Goal: Find specific page/section: Find specific page/section

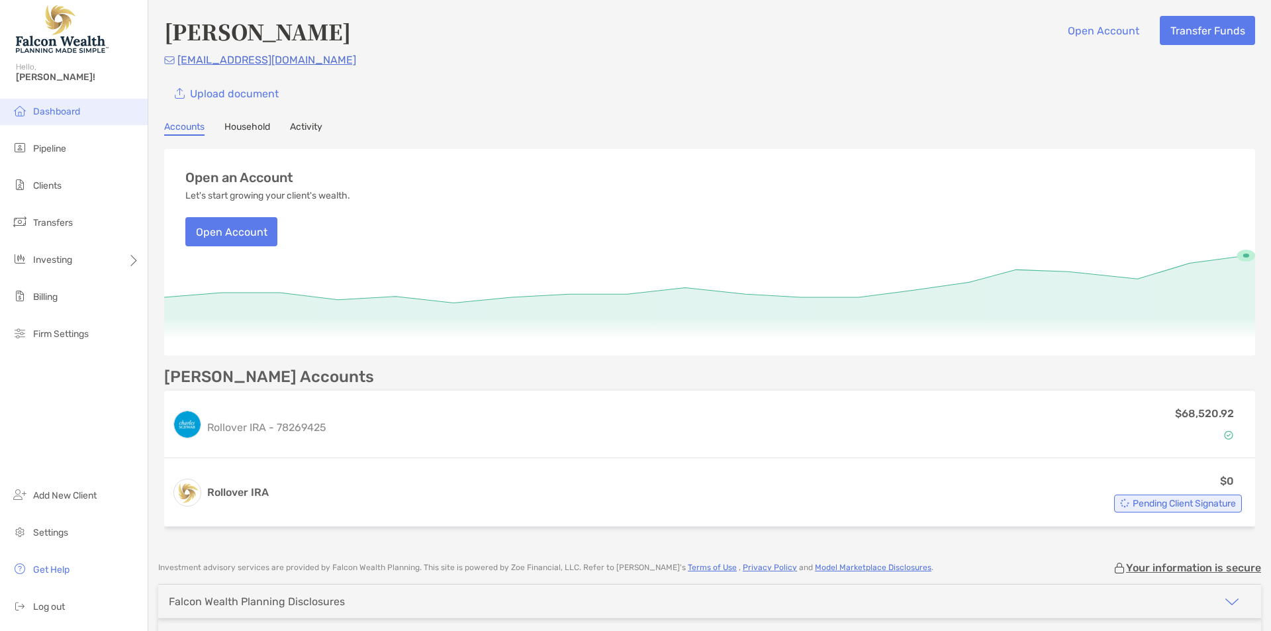
scroll to position [85, 0]
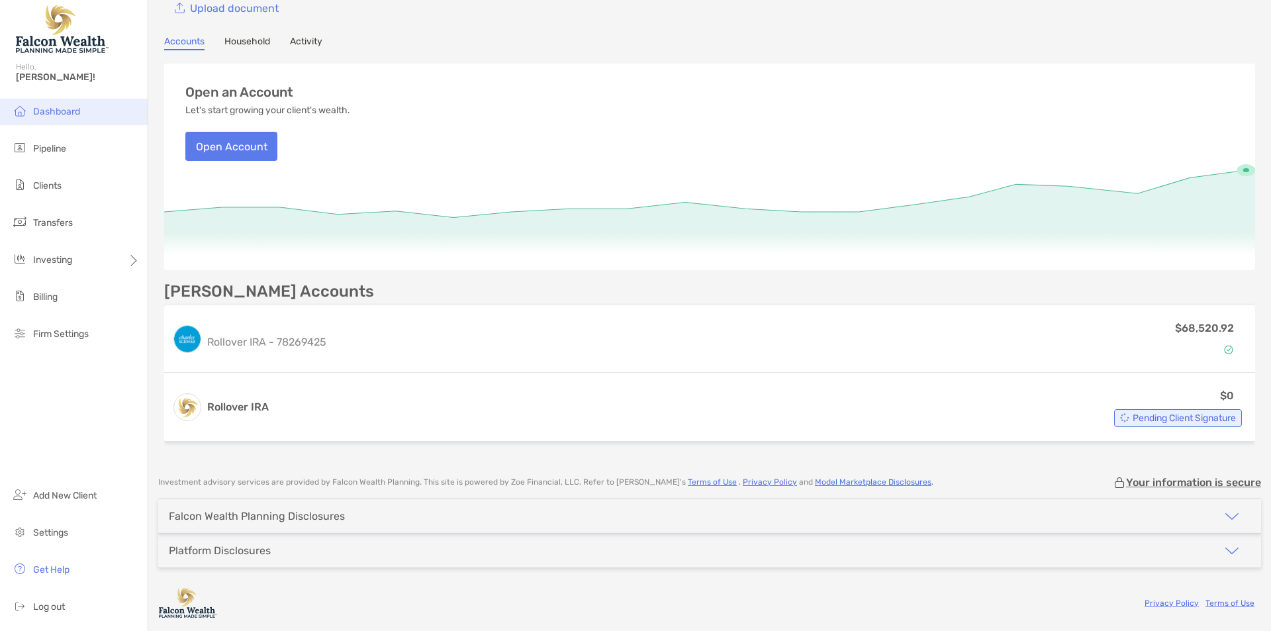
click at [53, 100] on li "Dashboard" at bounding box center [74, 112] width 148 height 26
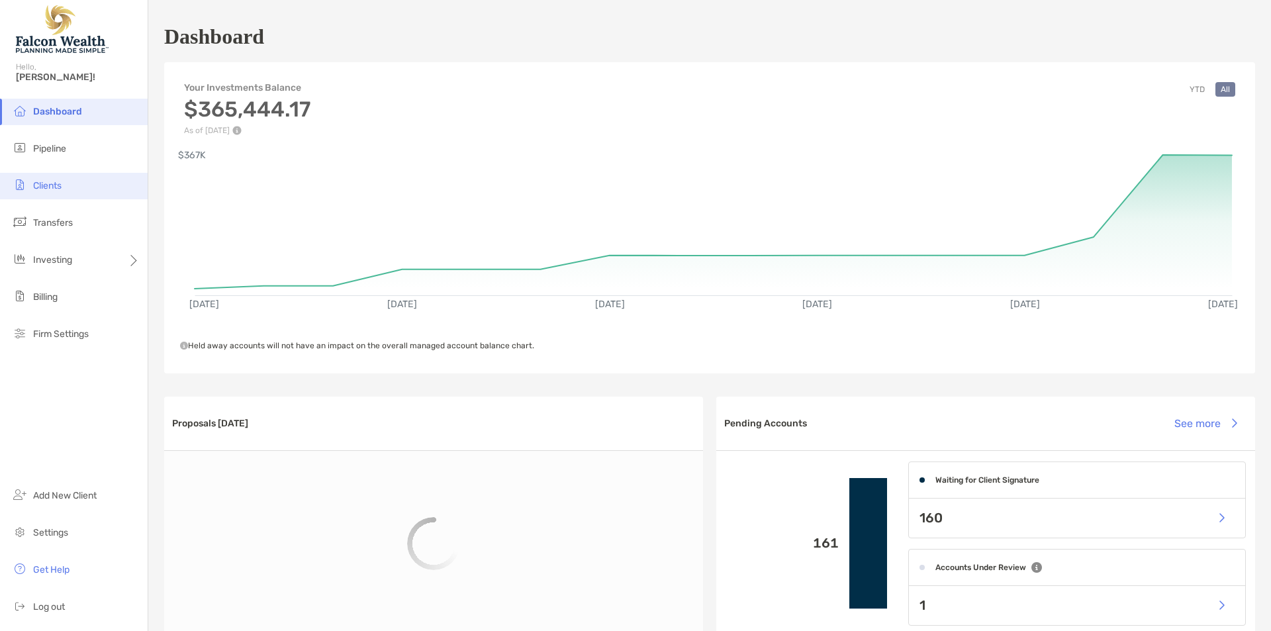
click at [50, 183] on span "Clients" at bounding box center [47, 185] width 28 height 11
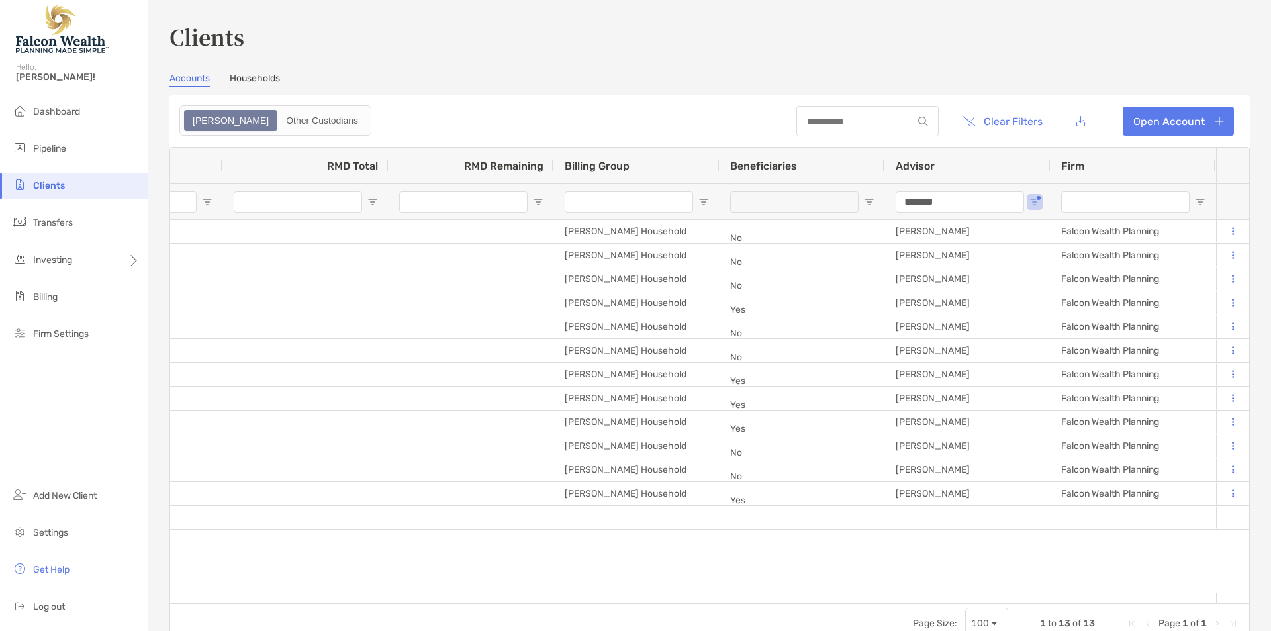
click at [938, 196] on input "*******" at bounding box center [960, 201] width 128 height 21
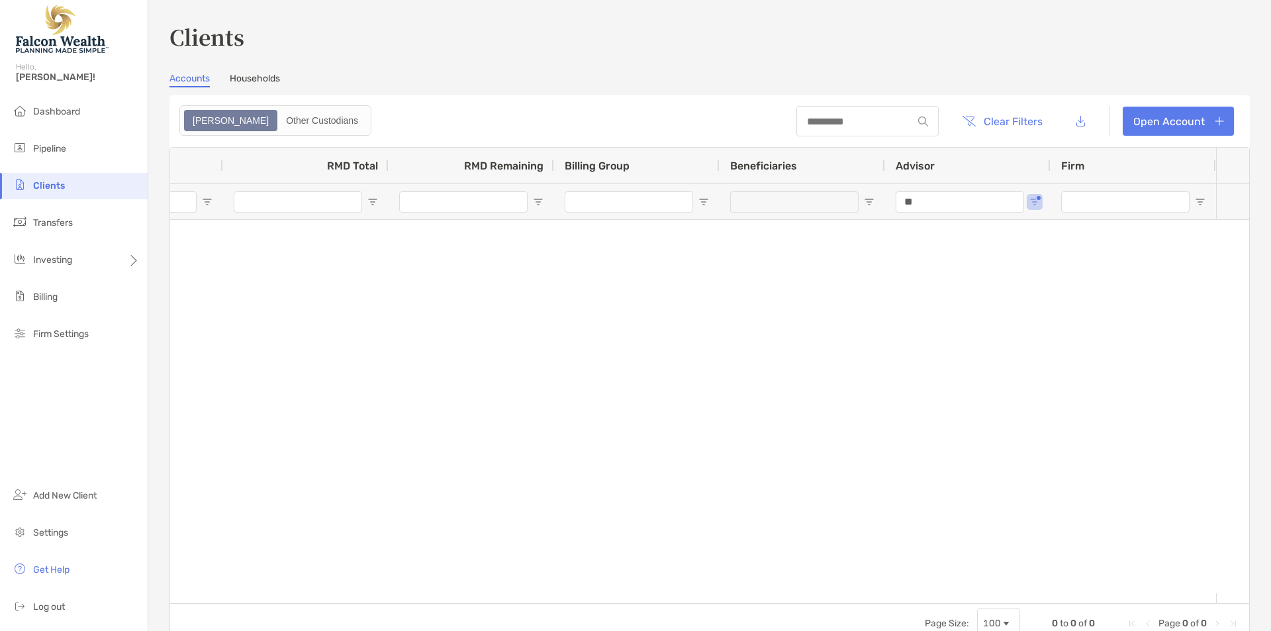
type input "*"
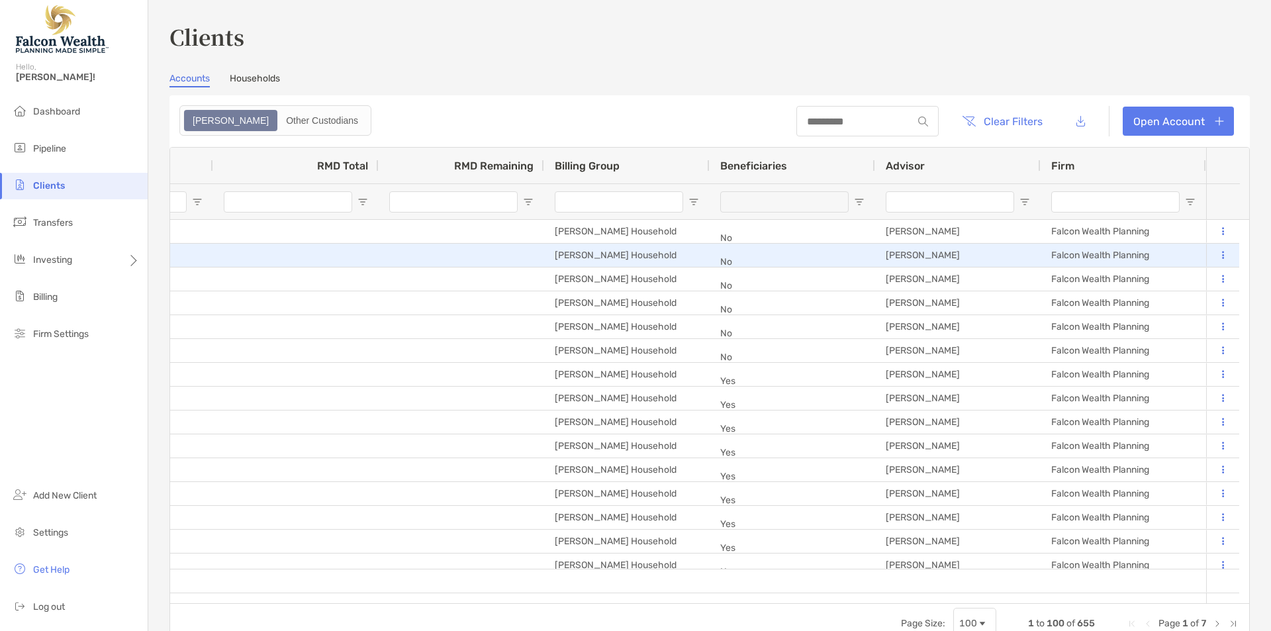
click at [391, 334] on div at bounding box center [462, 326] width 166 height 23
